Goal: Task Accomplishment & Management: Manage account settings

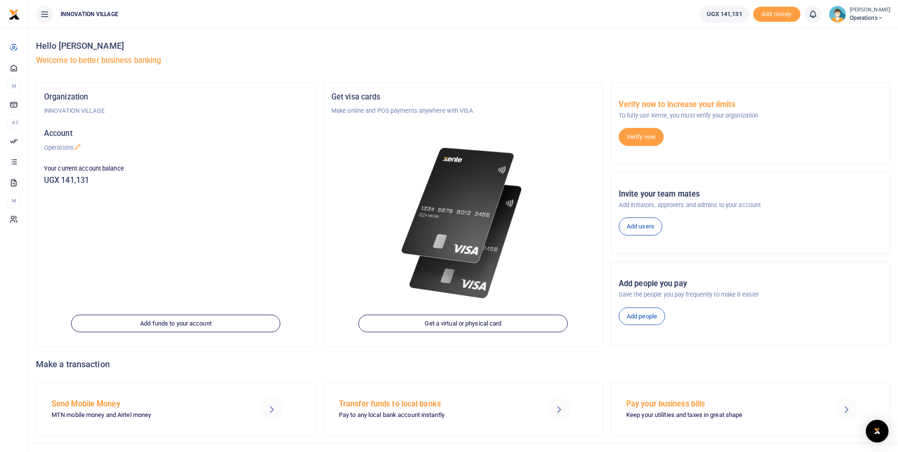
click at [884, 17] on icon at bounding box center [881, 18] width 6 height 7
click at [788, 13] on span "Add money" at bounding box center [777, 15] width 47 height 16
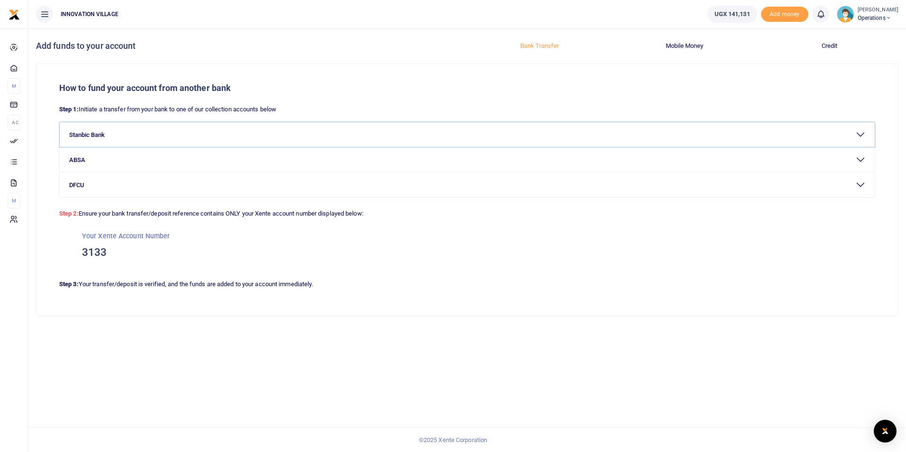
click at [97, 135] on button "Stanbic Bank" at bounding box center [467, 134] width 815 height 25
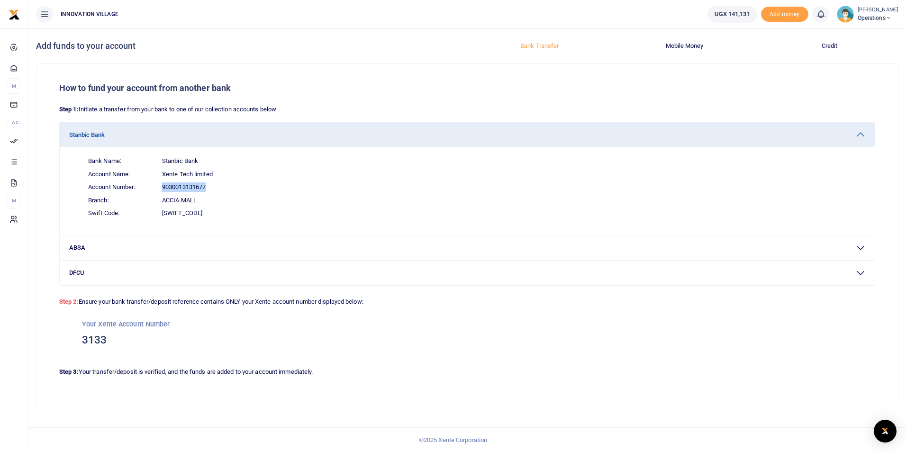
drag, startPoint x: 162, startPoint y: 186, endPoint x: 206, endPoint y: 186, distance: 43.6
click at [206, 186] on span "9030013131677" at bounding box center [184, 186] width 44 height 9
copy span "9030013131677"
drag, startPoint x: 163, startPoint y: 173, endPoint x: 215, endPoint y: 178, distance: 52.3
click at [215, 178] on span "Account Name: Xente Tech limited" at bounding box center [473, 174] width 784 height 13
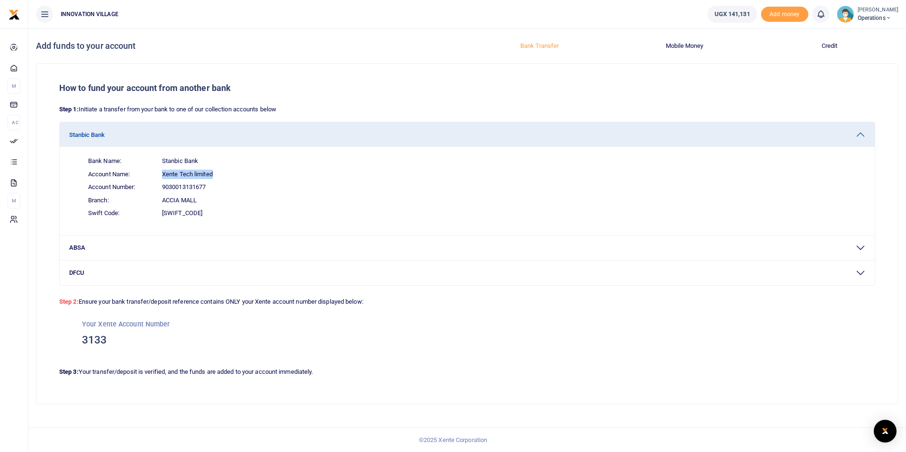
copy span "Xente Tech limited"
